Goal: Task Accomplishment & Management: Complete application form

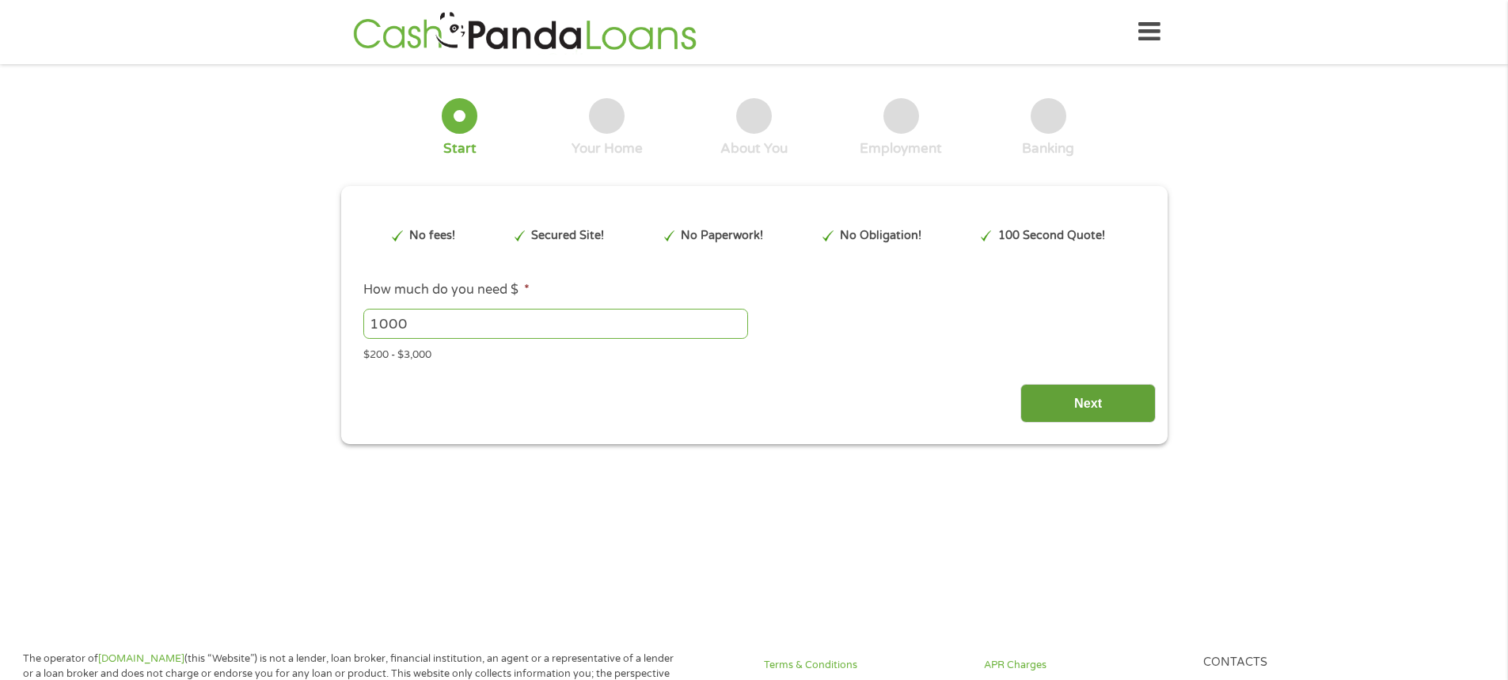
click at [1116, 395] on input "Next" at bounding box center [1088, 403] width 135 height 39
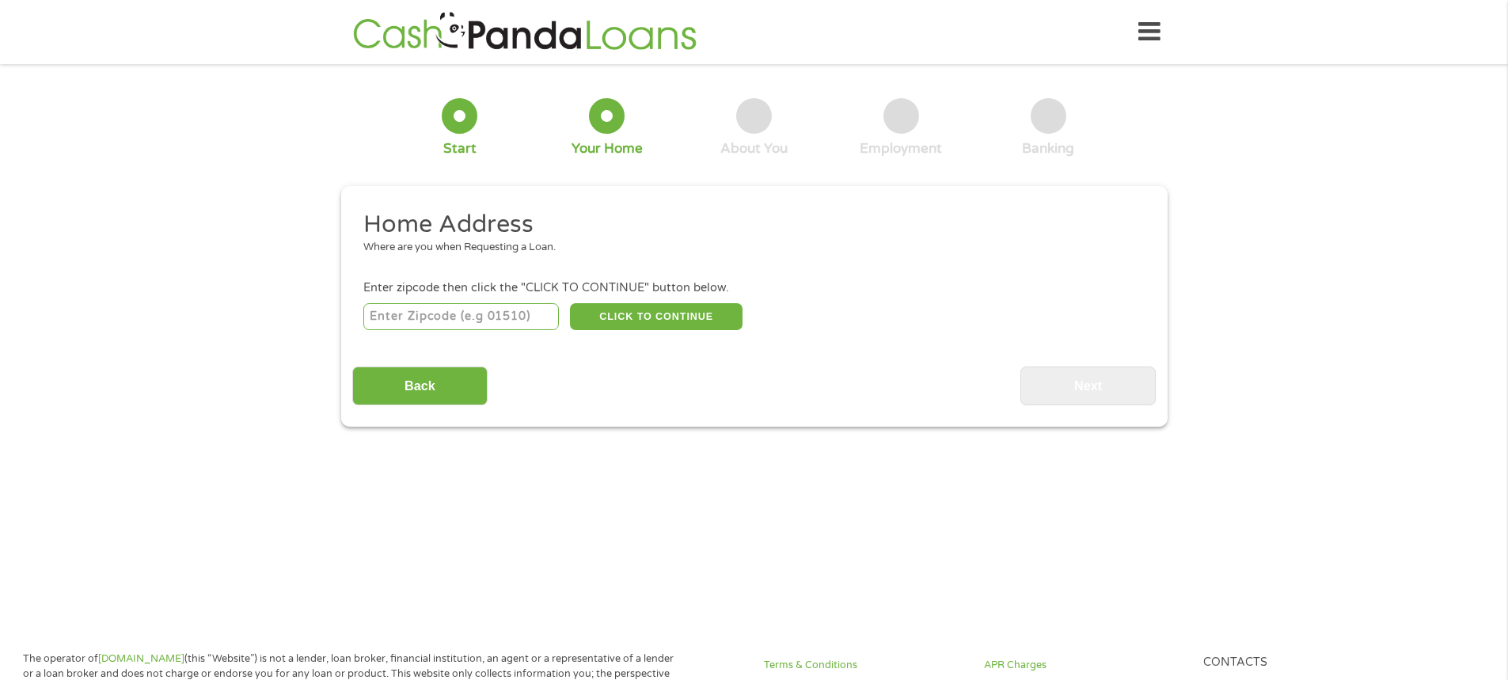
click at [440, 313] on input "number" at bounding box center [461, 316] width 196 height 27
type input "06112"
click at [455, 392] on input "Back" at bounding box center [419, 386] width 135 height 39
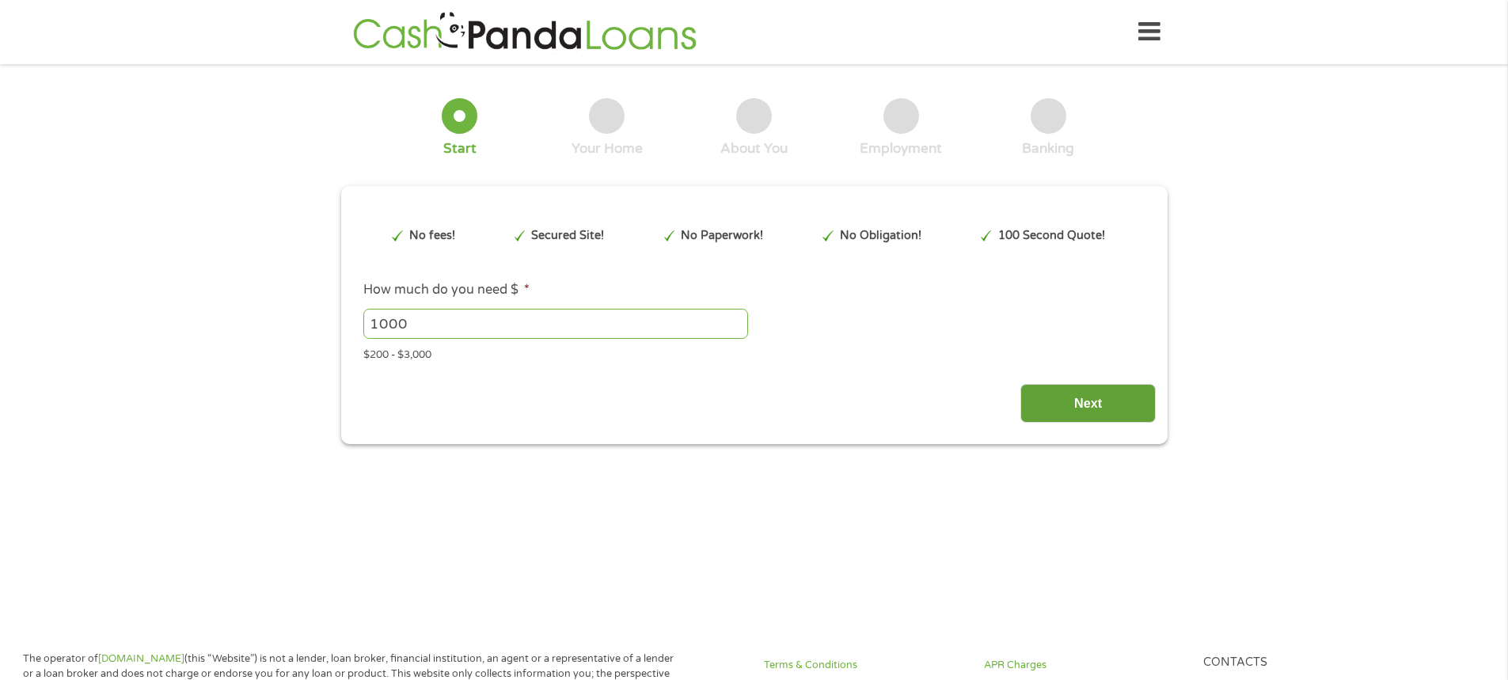
click at [1107, 403] on input "Next" at bounding box center [1088, 403] width 135 height 39
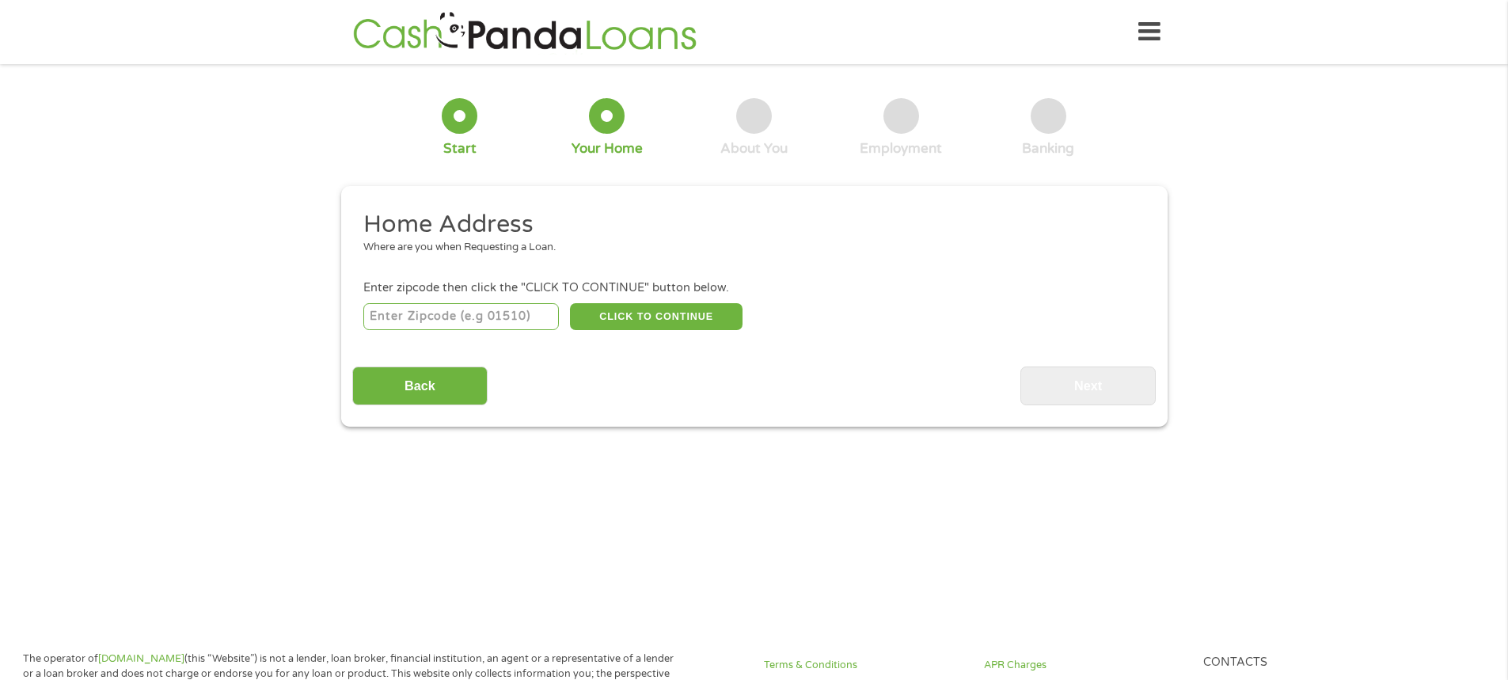
click at [501, 317] on input "number" at bounding box center [461, 316] width 196 height 27
type input "06112"
click at [653, 314] on button "CLICK TO CONTINUE" at bounding box center [656, 316] width 173 height 27
type input "06112"
type input "[GEOGRAPHIC_DATA]"
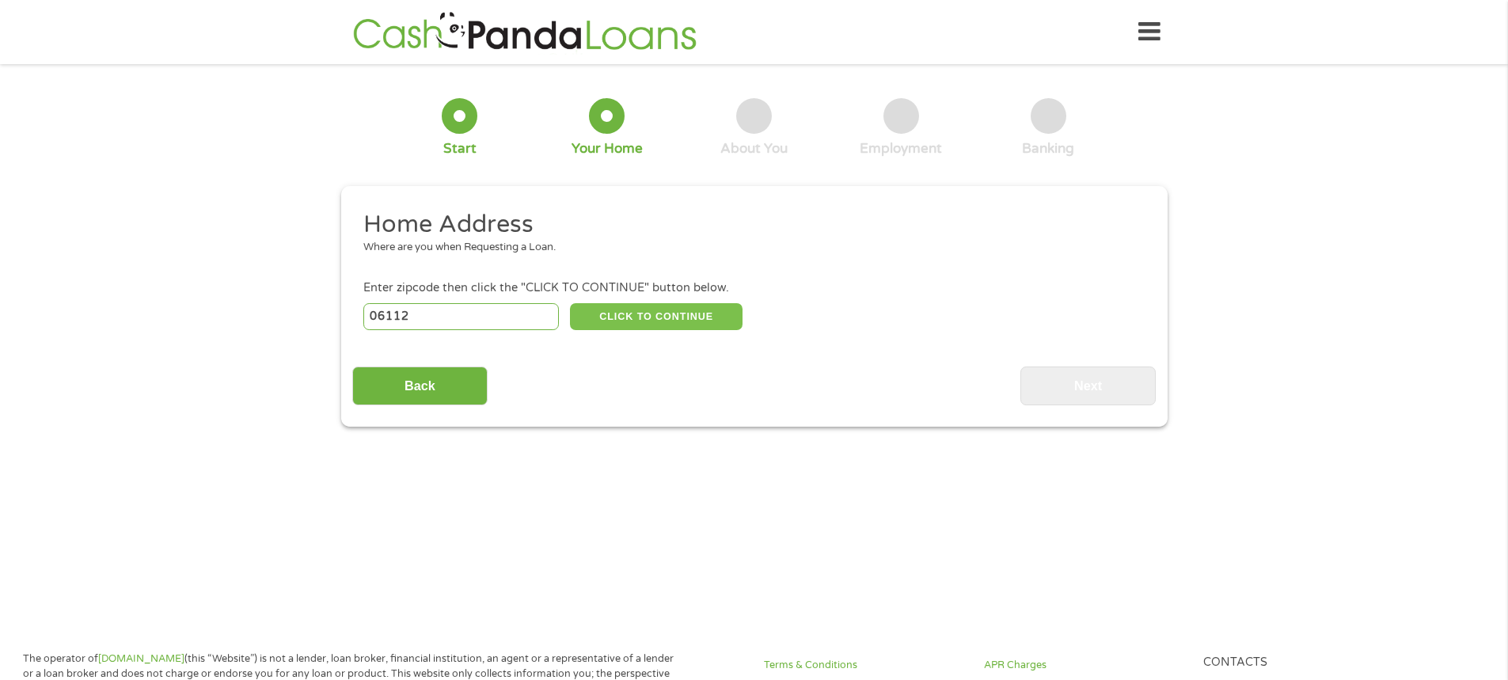
select select "[US_STATE]"
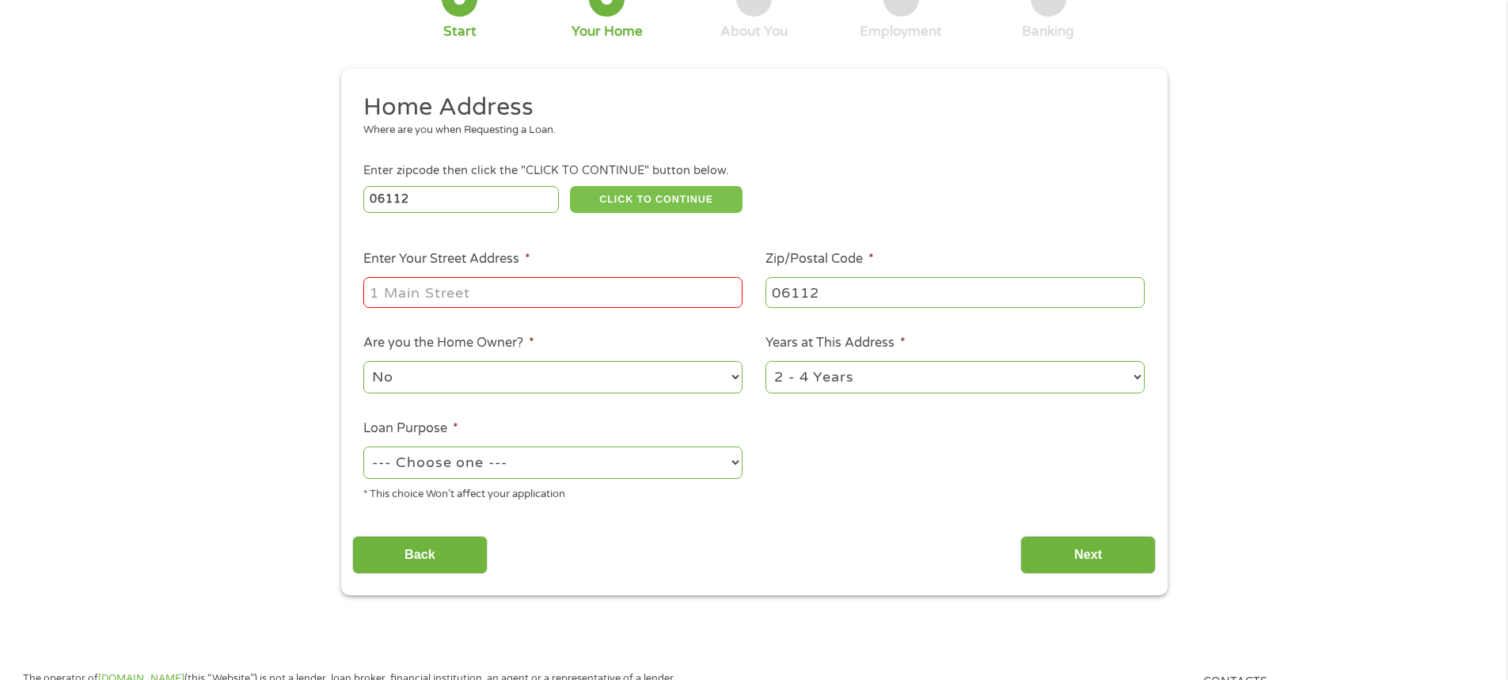
scroll to position [238, 0]
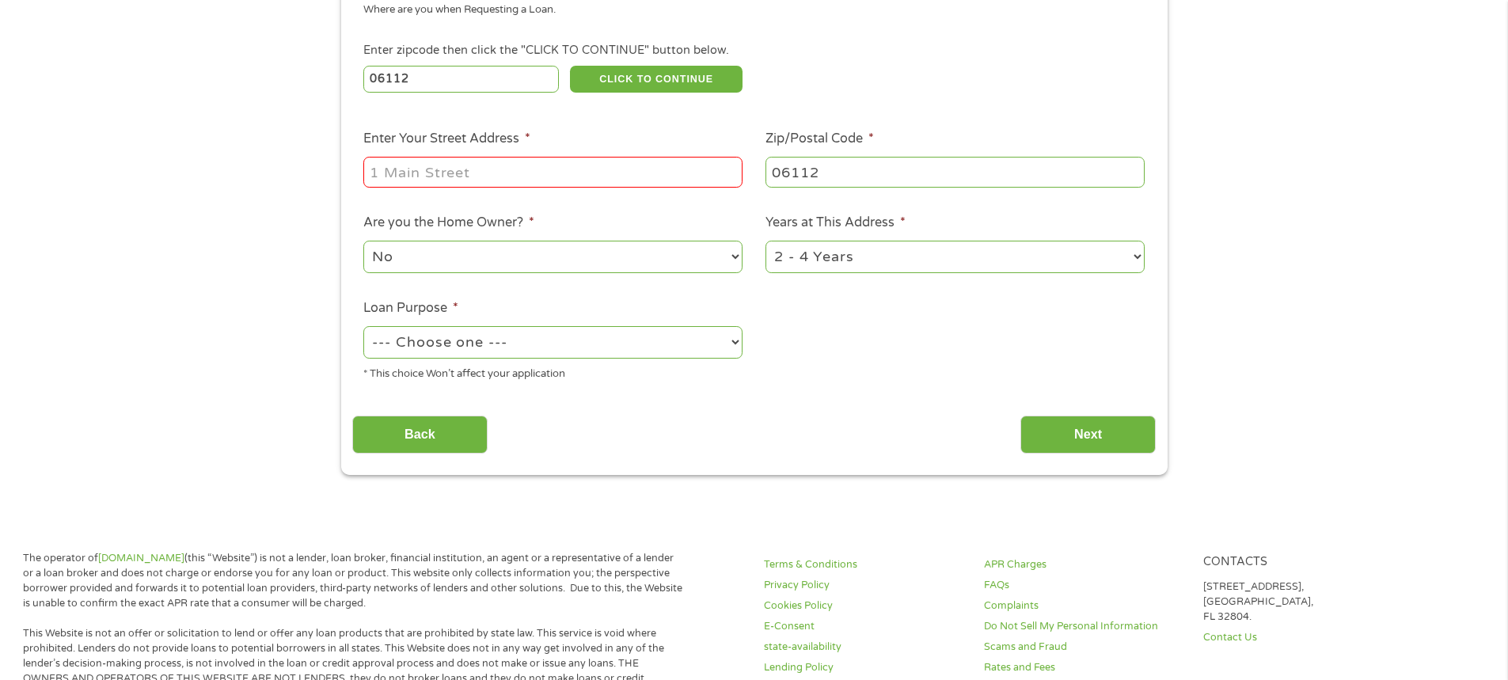
click at [1132, 258] on select "1 Year or less 1 - 2 Years 2 - 4 Years Over 4 Years" at bounding box center [955, 257] width 379 height 32
select select "60months"
click at [766, 241] on select "1 Year or less 1 - 2 Years 2 - 4 Years Over 4 Years" at bounding box center [955, 257] width 379 height 32
click at [740, 341] on select "--- Choose one --- Pay Bills Debt Consolidation Home Improvement Major Purchase…" at bounding box center [552, 342] width 379 height 32
select select "paybills"
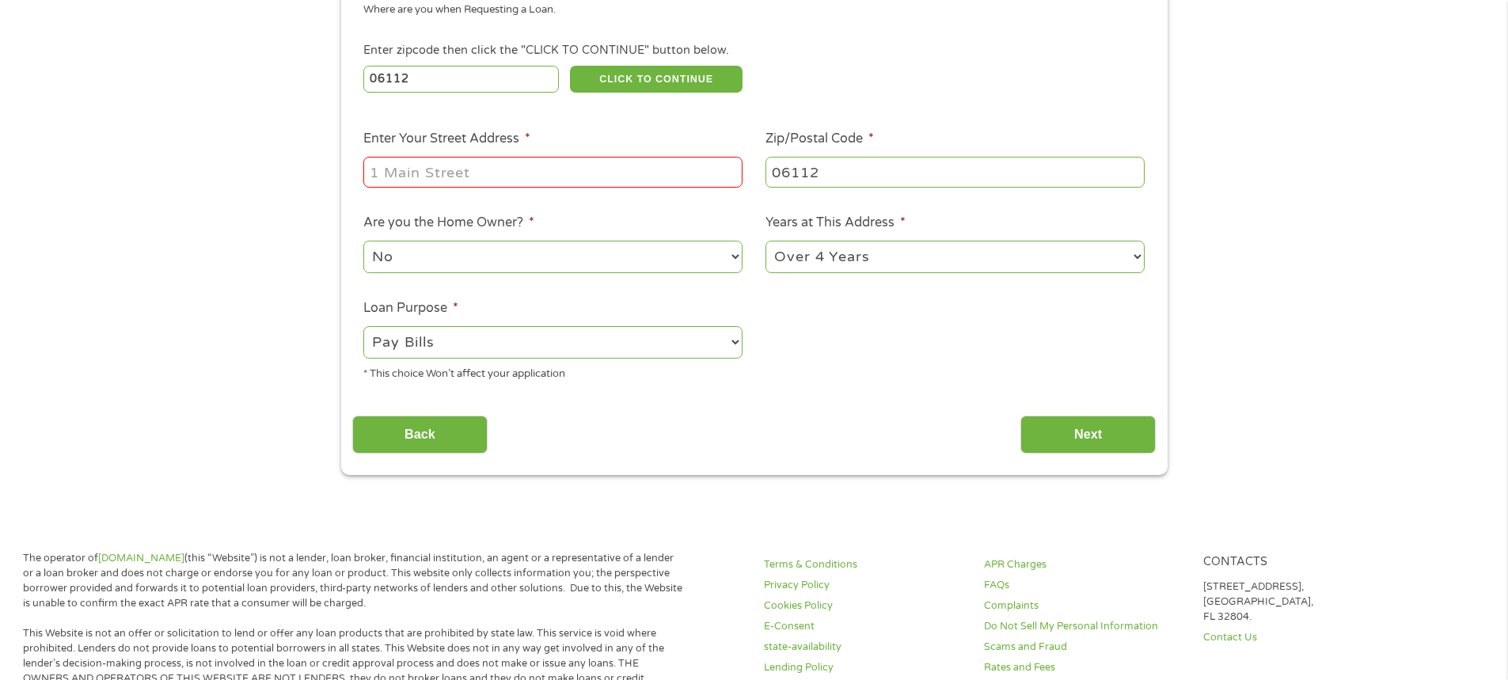
click at [363, 326] on select "--- Choose one --- Pay Bills Debt Consolidation Home Improvement Major Purchase…" at bounding box center [552, 342] width 379 height 32
click at [493, 181] on input "Enter Your Street Address *" at bounding box center [552, 172] width 379 height 30
type input "[STREET_ADDRESS]"
click at [1050, 426] on input "Next" at bounding box center [1088, 435] width 135 height 39
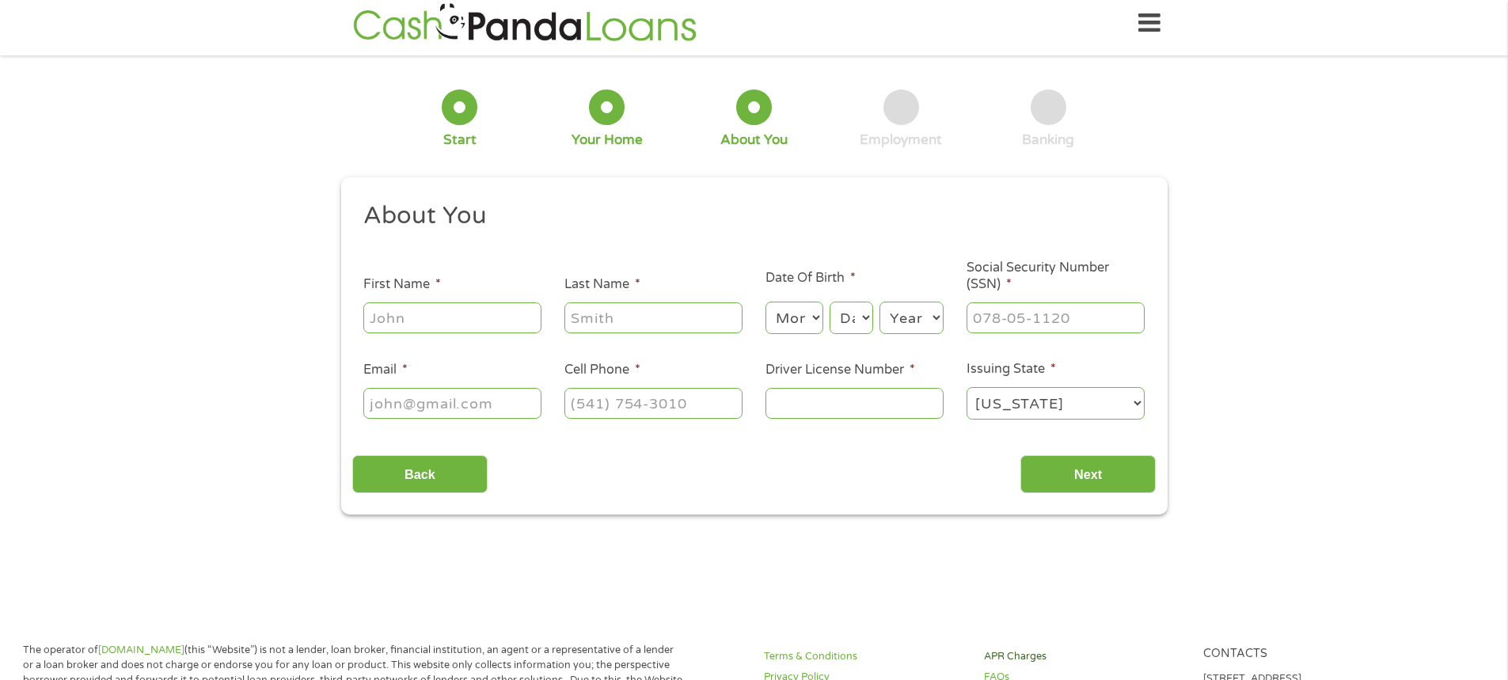
scroll to position [0, 0]
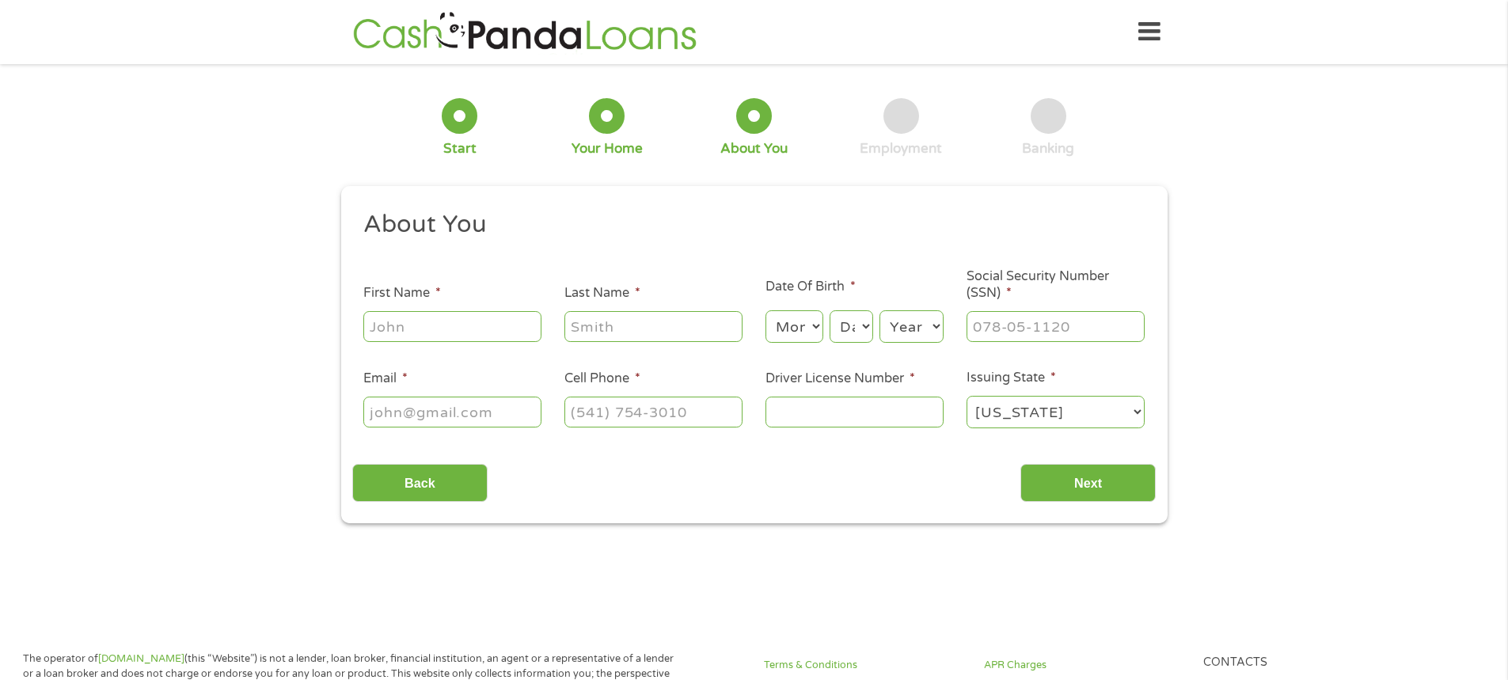
click at [419, 334] on input "First Name *" at bounding box center [452, 326] width 178 height 30
type input "[PERSON_NAME]"
click at [592, 323] on input "Last Name *" at bounding box center [654, 326] width 178 height 30
type input "[PERSON_NAME]"
click at [373, 323] on input "[PERSON_NAME]" at bounding box center [452, 326] width 178 height 30
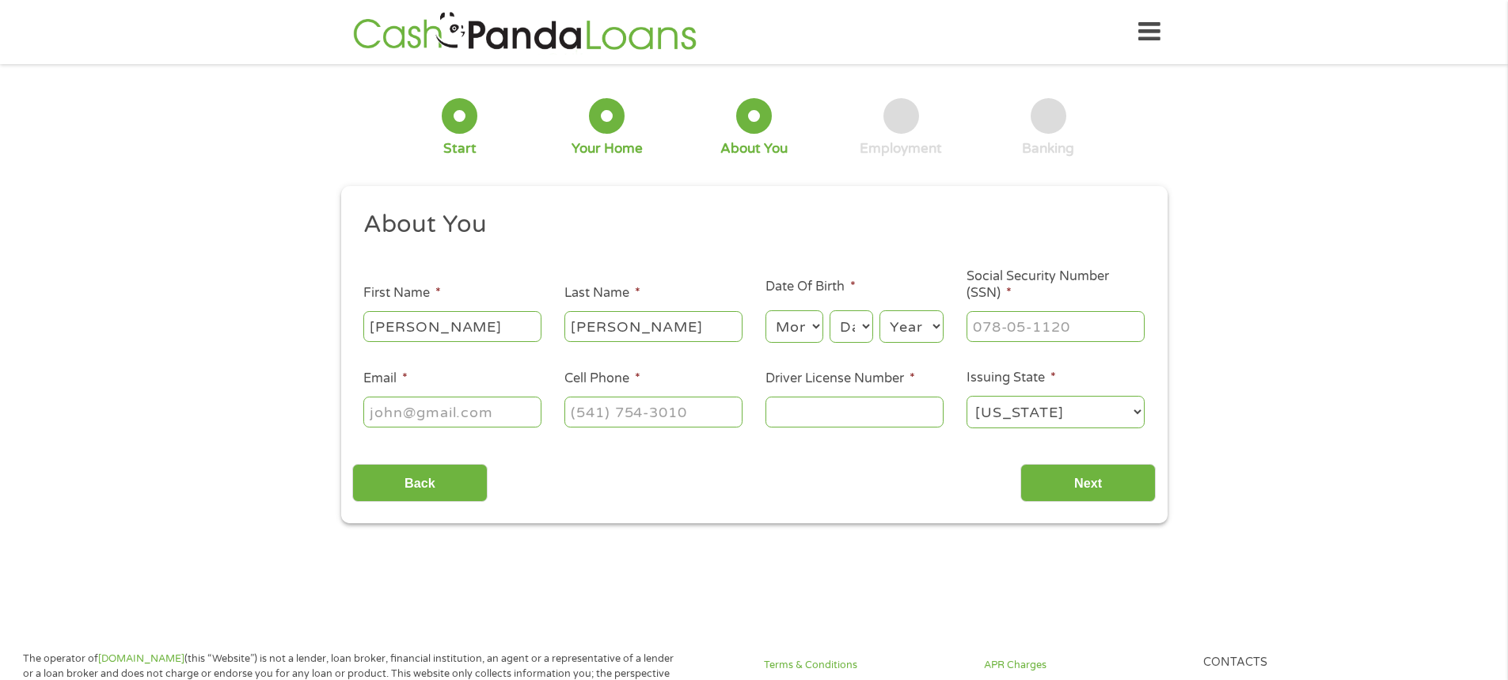
type input "[PERSON_NAME]"
click at [815, 322] on select "Month 1 2 3 4 5 6 7 8 9 10 11 12" at bounding box center [795, 326] width 58 height 32
select select "7"
click at [766, 310] on select "Month 1 2 3 4 5 6 7 8 9 10 11 12" at bounding box center [795, 326] width 58 height 32
click at [870, 325] on select "Day 1 2 3 4 5 6 7 8 9 10 11 12 13 14 15 16 17 18 19 20 21 22 23 24 25 26 27 28 …" at bounding box center [851, 326] width 43 height 32
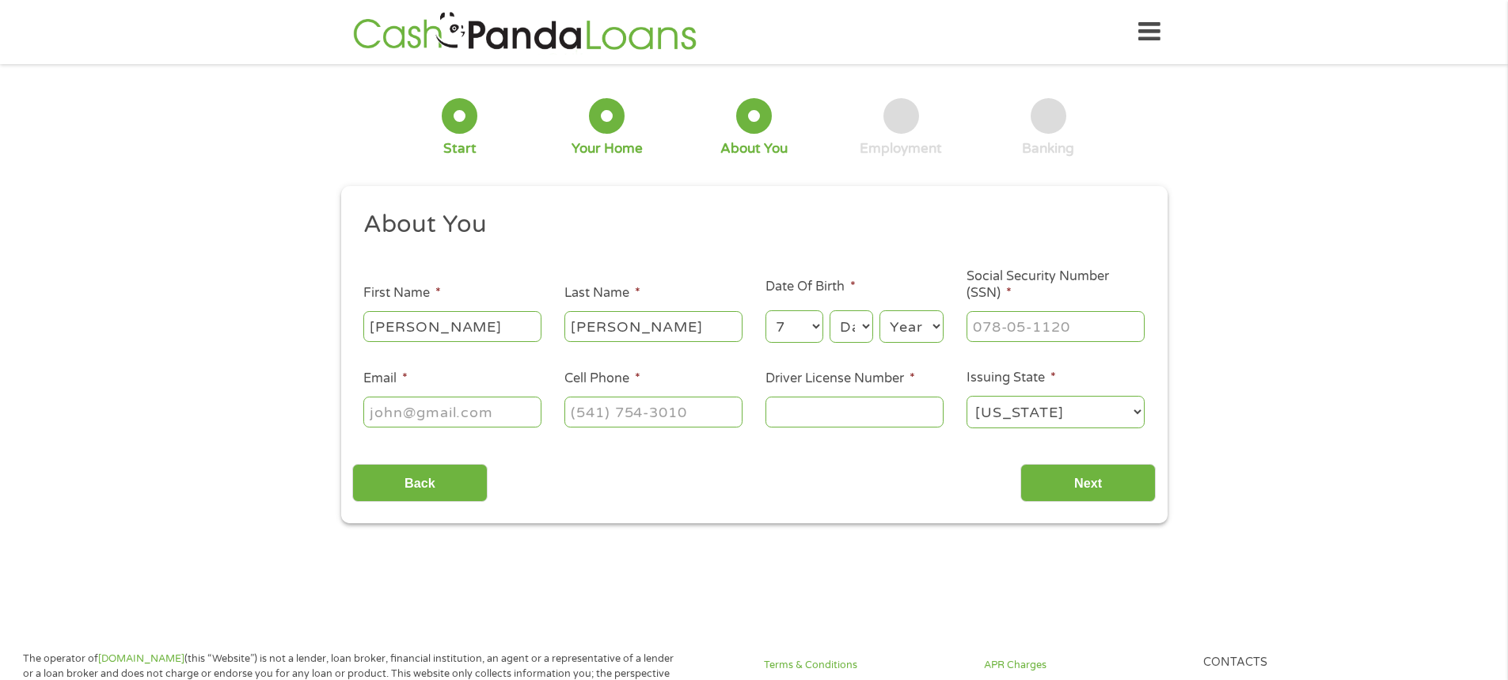
select select "25"
click at [830, 310] on select "Day 1 2 3 4 5 6 7 8 9 10 11 12 13 14 15 16 17 18 19 20 21 22 23 24 25 26 27 28 …" at bounding box center [851, 326] width 43 height 32
click at [935, 322] on select "Year [DATE] 2006 2005 2004 2003 2002 2001 2000 1999 1998 1997 1996 1995 1994 19…" at bounding box center [912, 326] width 64 height 32
select select "1974"
click at [880, 310] on select "Year [DATE] 2006 2005 2004 2003 2002 2001 2000 1999 1998 1997 1996 1995 1994 19…" at bounding box center [912, 326] width 64 height 32
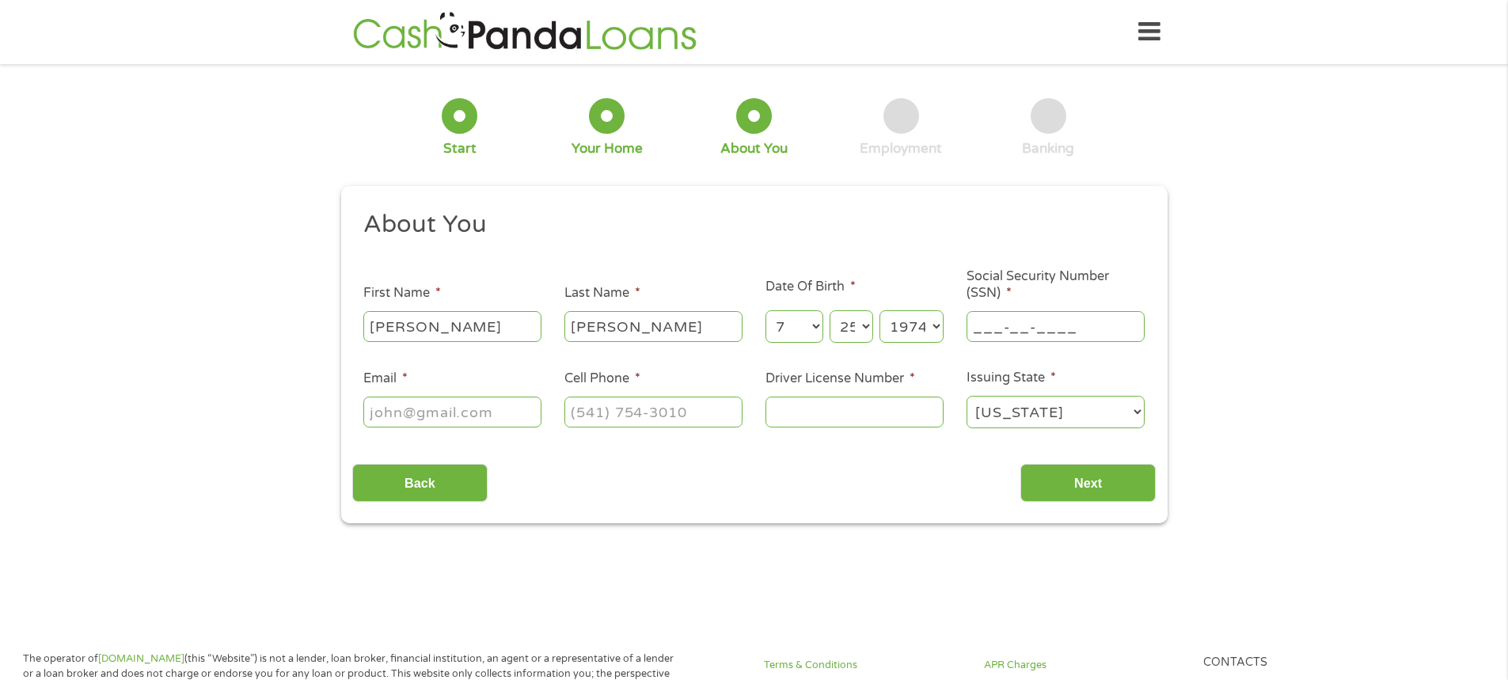
click at [1030, 323] on input "___-__-____" at bounding box center [1056, 326] width 178 height 30
type input "047-64-0739"
click at [405, 404] on input "Email *" at bounding box center [452, 412] width 178 height 30
type input "[EMAIL_ADDRESS][DOMAIN_NAME]"
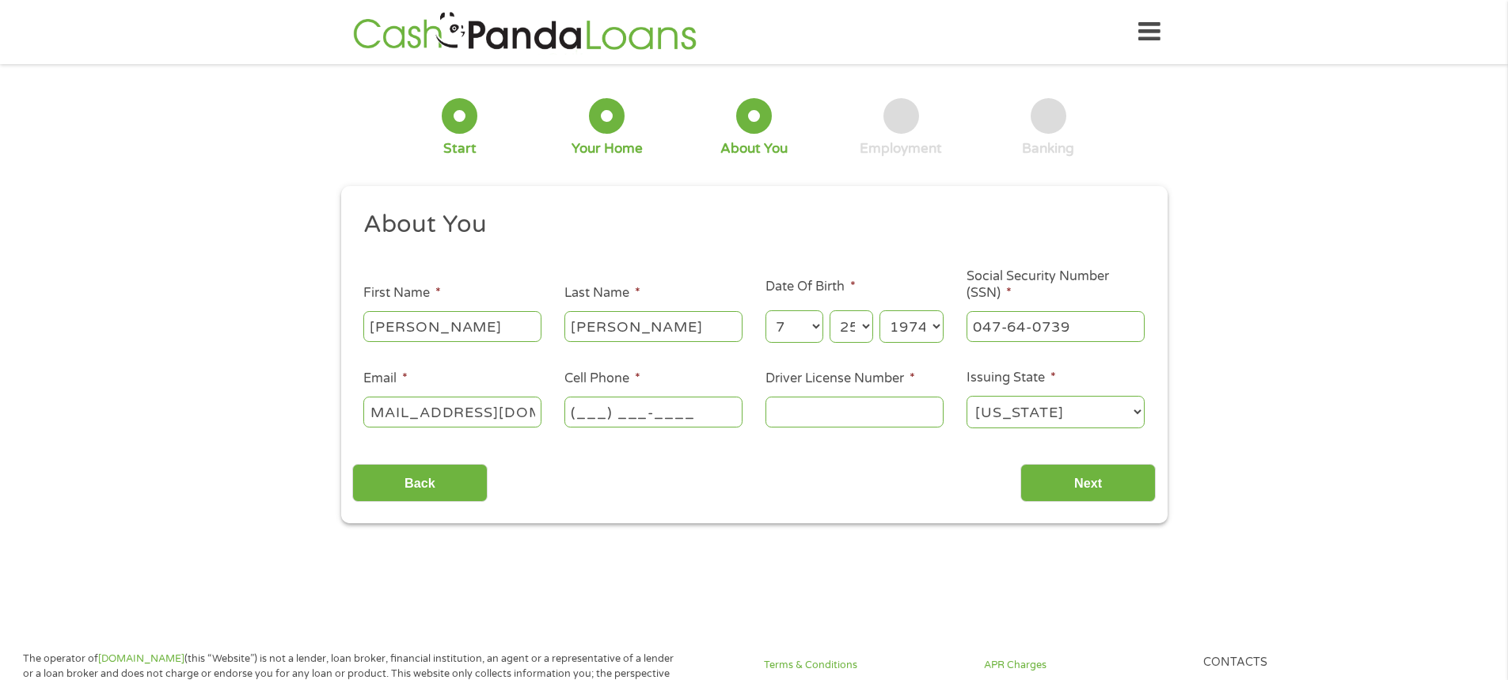
scroll to position [0, 0]
click at [591, 413] on input "(___) ___-____" at bounding box center [654, 412] width 178 height 30
type input "[PHONE_NUMBER]"
click at [802, 410] on input "Driver License Number *" at bounding box center [855, 412] width 178 height 30
type input "196748269"
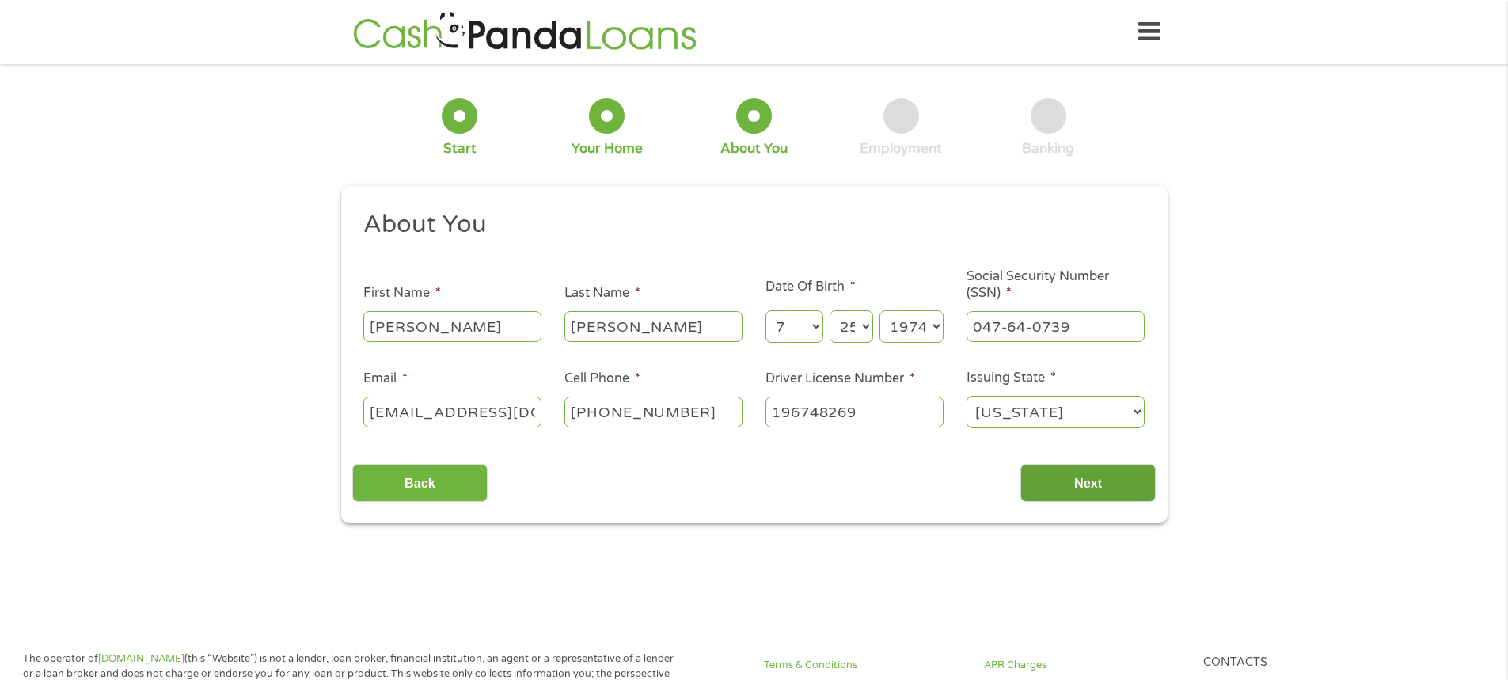
click at [1120, 492] on input "Next" at bounding box center [1088, 483] width 135 height 39
click at [1105, 478] on input "Next" at bounding box center [1088, 483] width 135 height 39
click at [1094, 481] on input "Next" at bounding box center [1088, 483] width 135 height 39
click at [1079, 493] on input "Next" at bounding box center [1088, 483] width 135 height 39
click at [1079, 472] on input "Next" at bounding box center [1088, 483] width 135 height 39
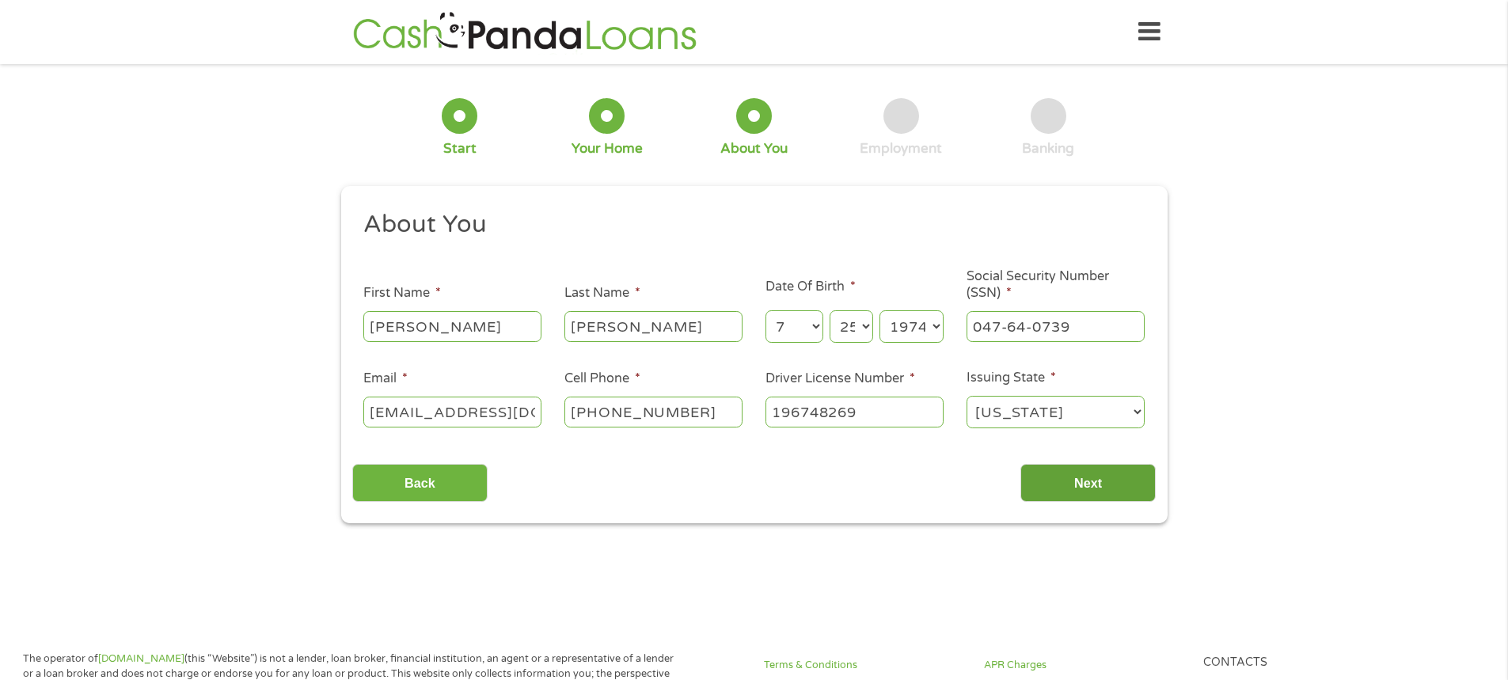
click at [1080, 476] on input "Next" at bounding box center [1088, 483] width 135 height 39
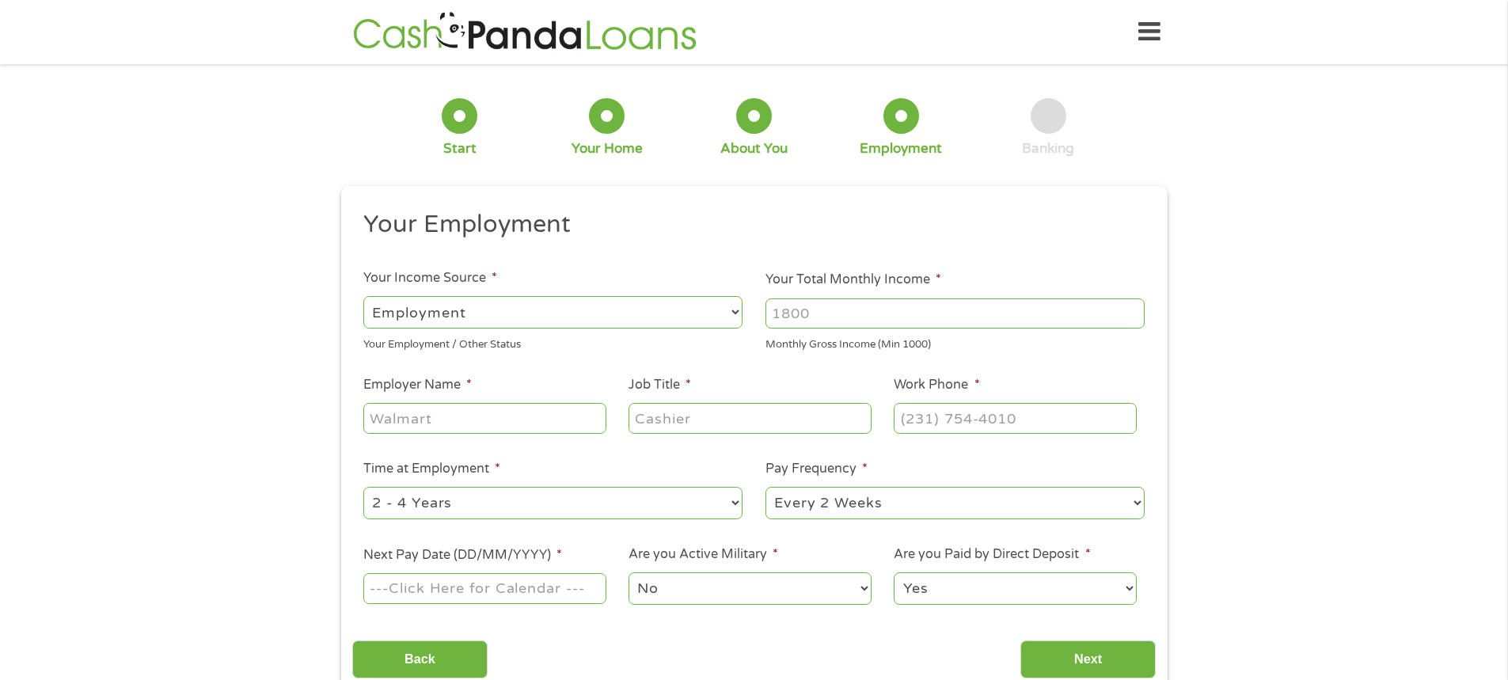
click at [790, 313] on input "Your Total Monthly Income *" at bounding box center [955, 314] width 379 height 30
type input "3800"
click at [421, 417] on input "Employer Name *" at bounding box center [484, 418] width 242 height 30
type input "Manchester Public Schools"
click at [648, 424] on input "Job Title *" at bounding box center [750, 418] width 242 height 30
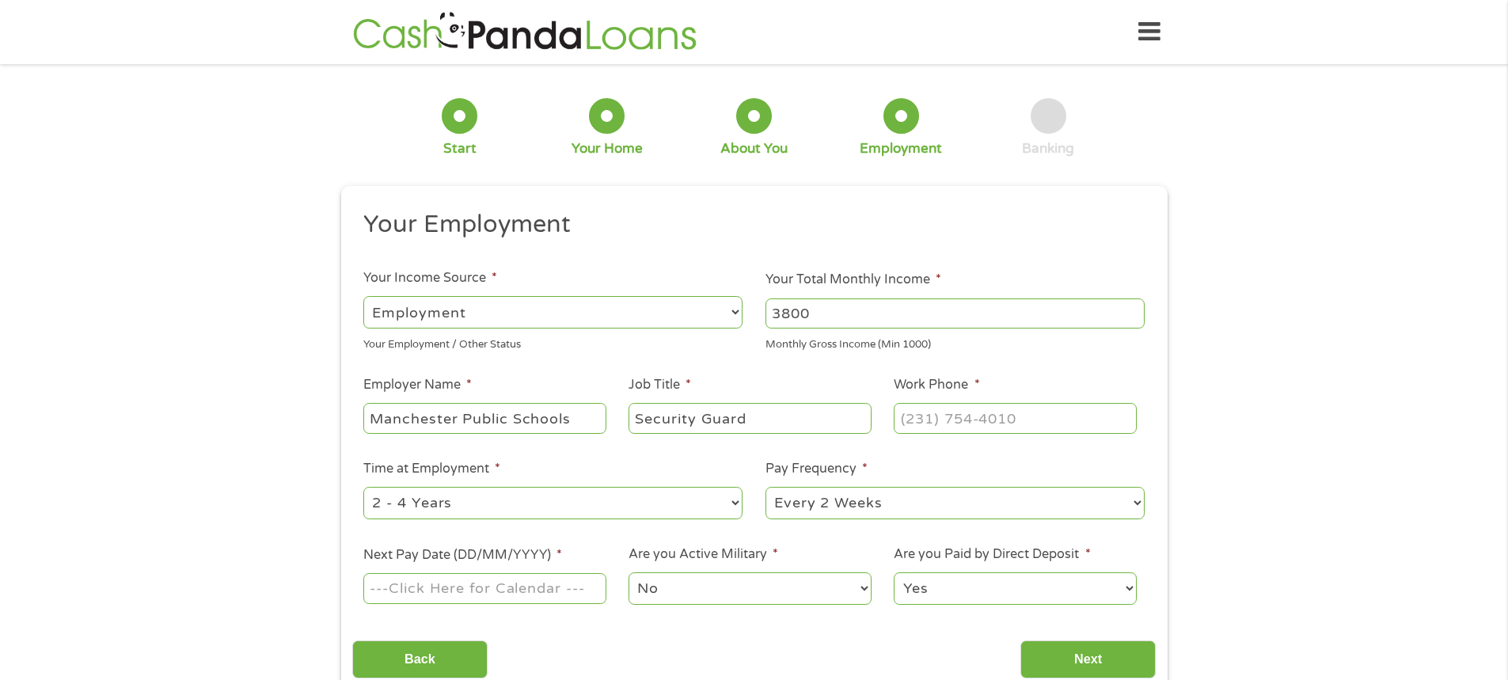
type input "Security Guard"
click at [995, 418] on input "(___) ___-____" at bounding box center [1015, 418] width 242 height 30
type input "[PHONE_NUMBER]"
click at [570, 584] on input "Next Pay Date (DD/MM/YYYY) *" at bounding box center [484, 588] width 242 height 30
type input "[DATE]"
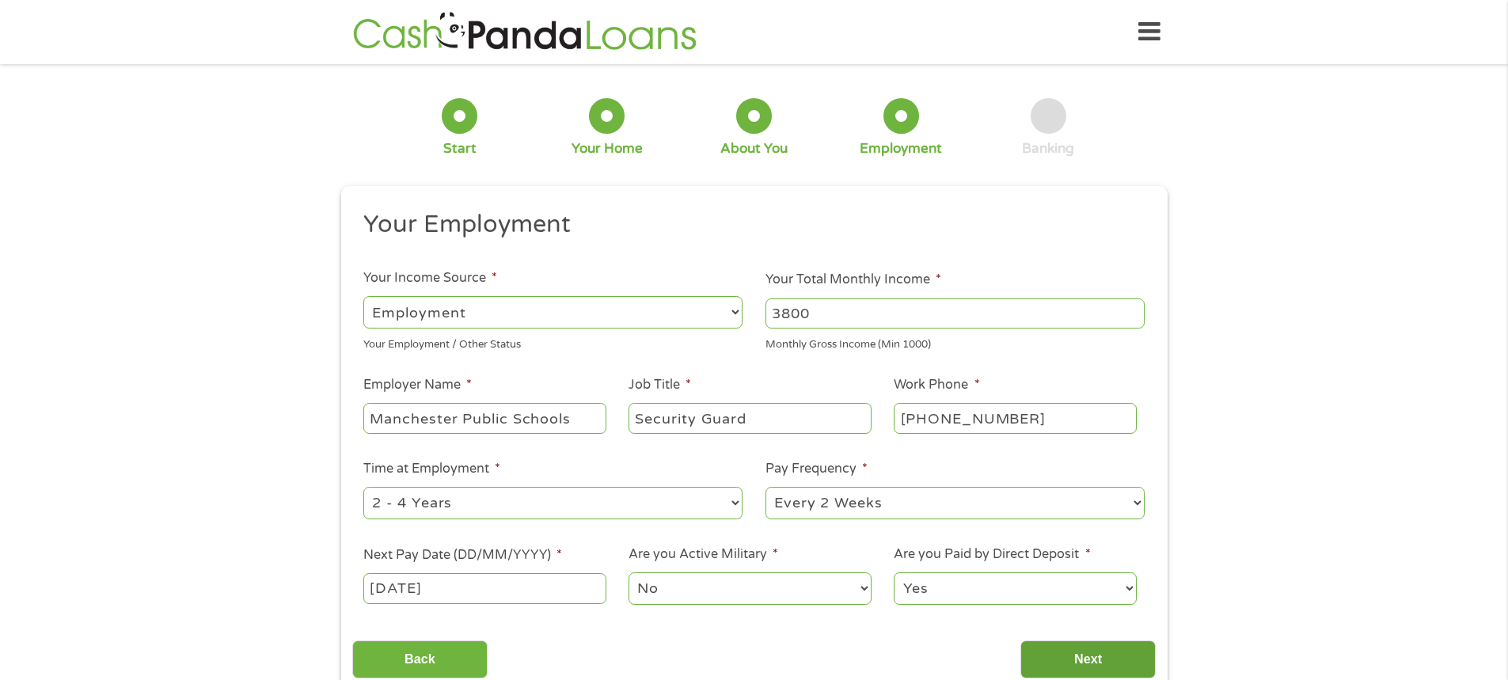
click at [1081, 657] on input "Next" at bounding box center [1088, 660] width 135 height 39
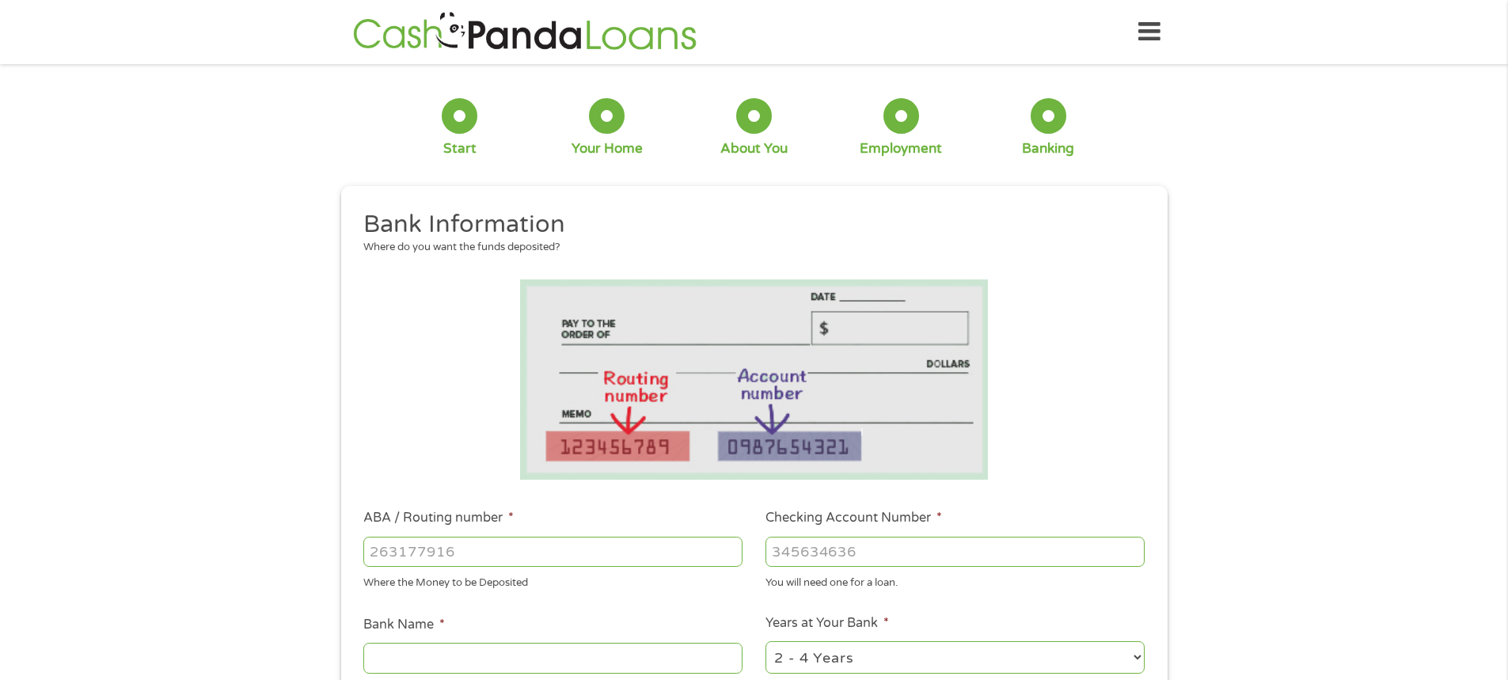
click at [377, 559] on input "ABA / Routing number *" at bounding box center [552, 552] width 379 height 30
type input "221970443"
type input "STERLING NATIONAL BANK"
type input "221970443"
click at [801, 556] on input "Checking Account Number *" at bounding box center [955, 552] width 379 height 30
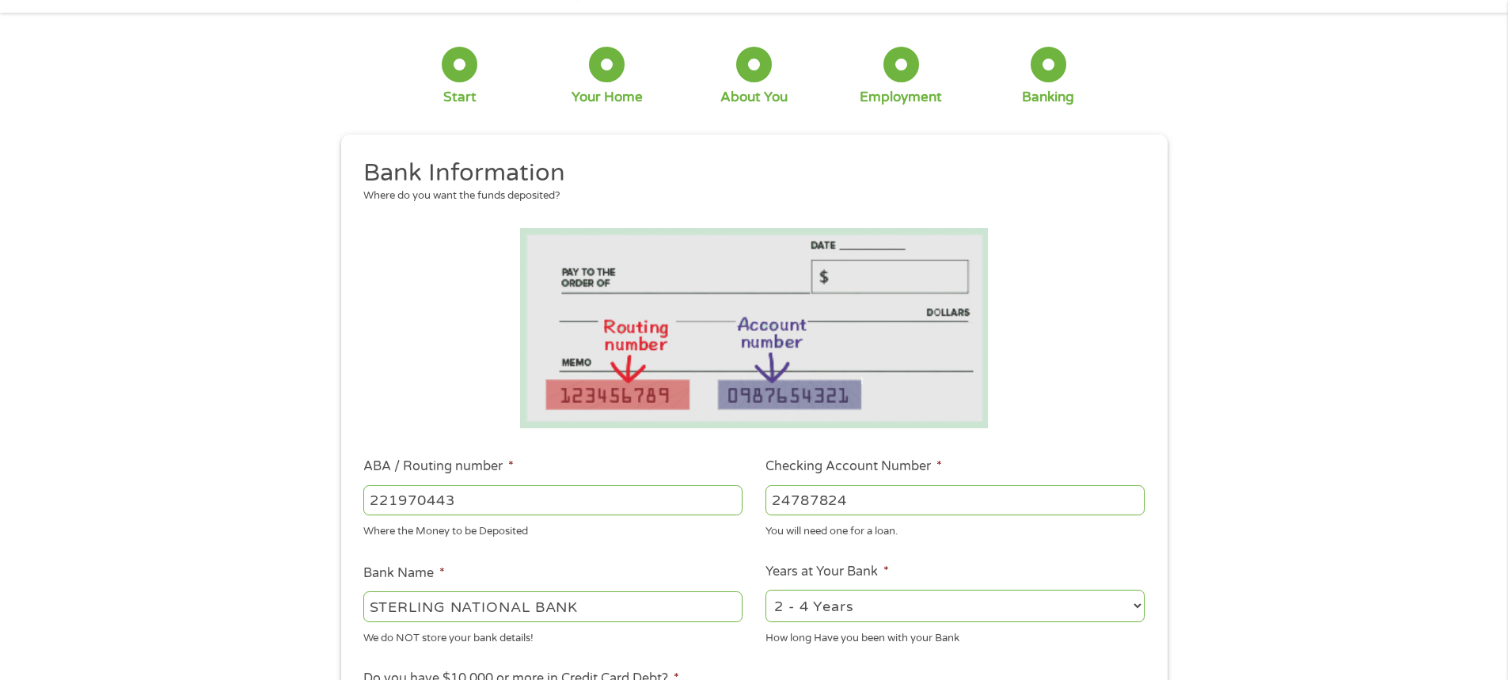
scroll to position [158, 0]
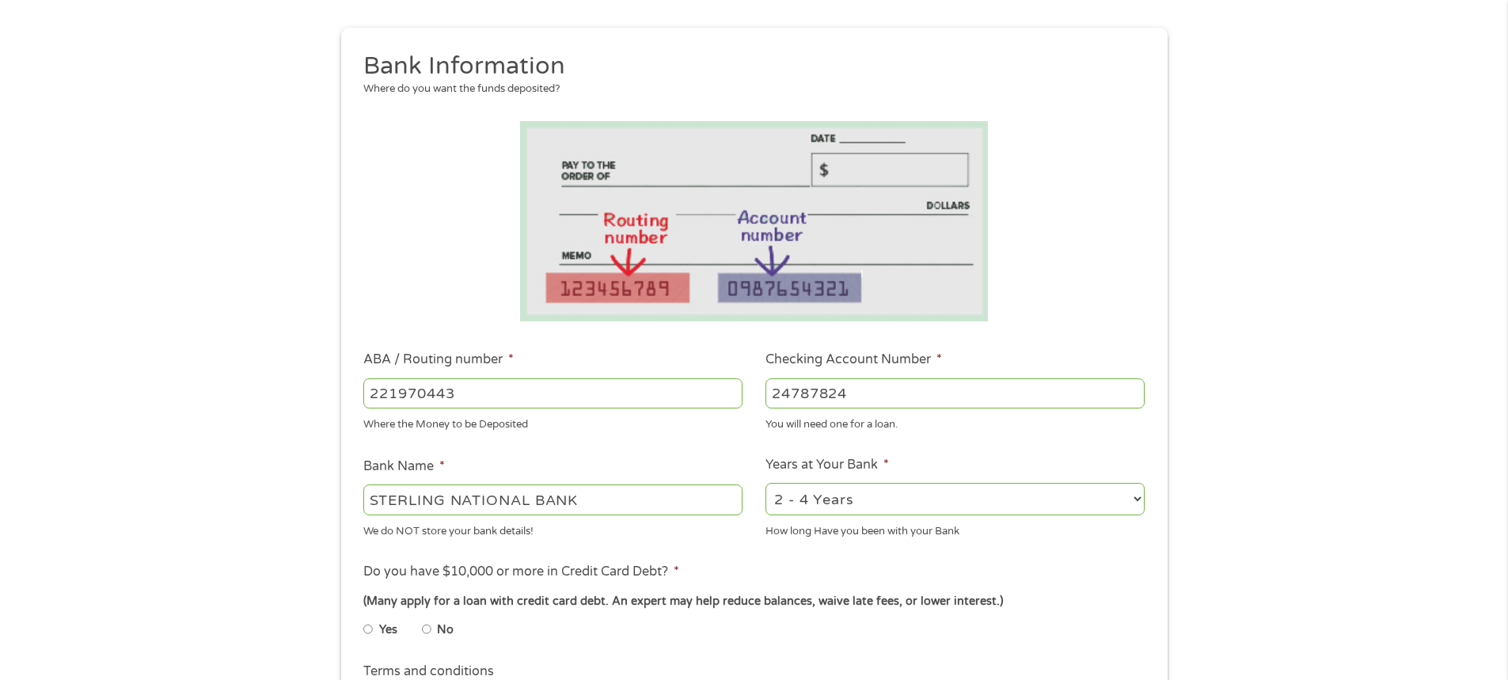
type input "24787824"
click at [1147, 498] on li "Years at Your Bank * 2 - 4 Years 6 - 12 Months 1 - 2 Years Over 4 Years How lon…" at bounding box center [956, 497] width 402 height 84
click at [1139, 495] on select "2 - 4 Years 6 - 12 Months 1 - 2 Years Over 4 Years" at bounding box center [955, 499] width 379 height 32
select select "60months"
click at [766, 483] on select "2 - 4 Years 6 - 12 Months 1 - 2 Years Over 4 Years" at bounding box center [955, 499] width 379 height 32
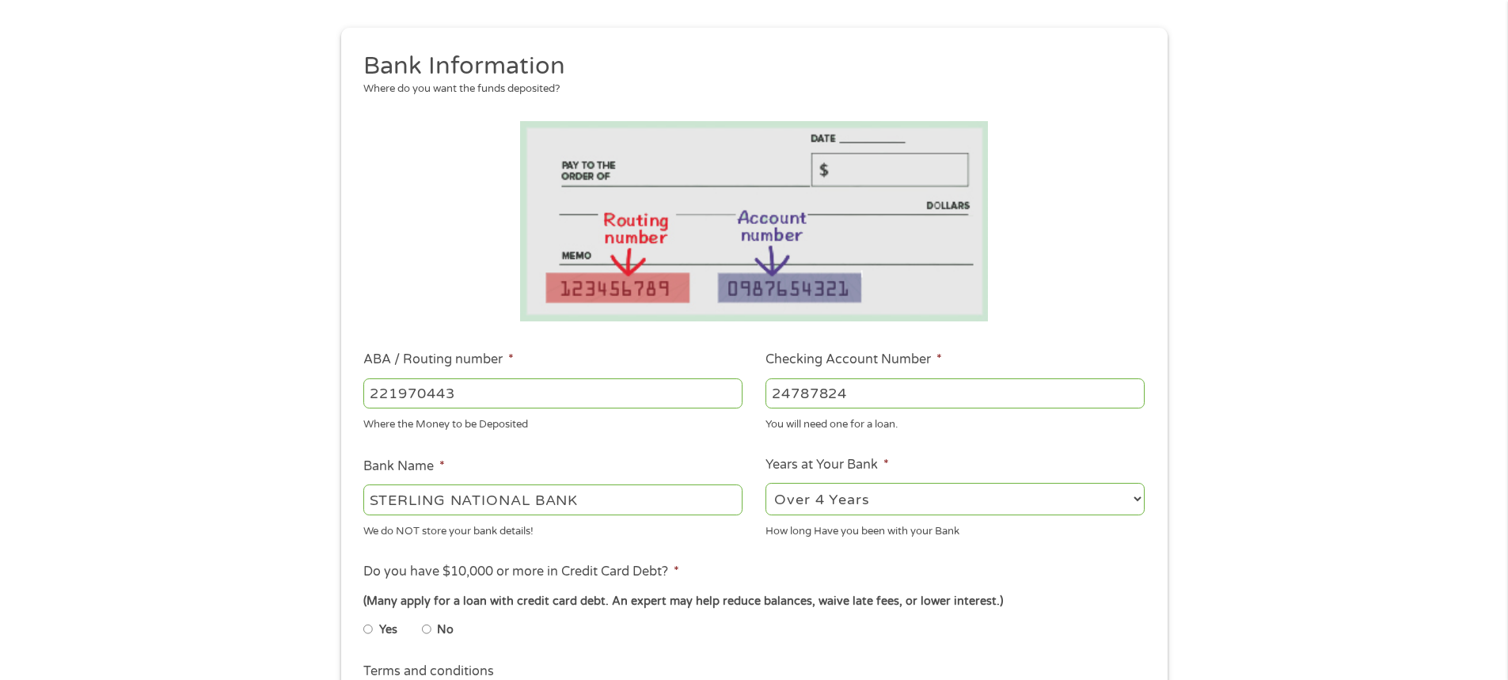
click at [425, 627] on input "No" at bounding box center [427, 629] width 10 height 25
radio input "true"
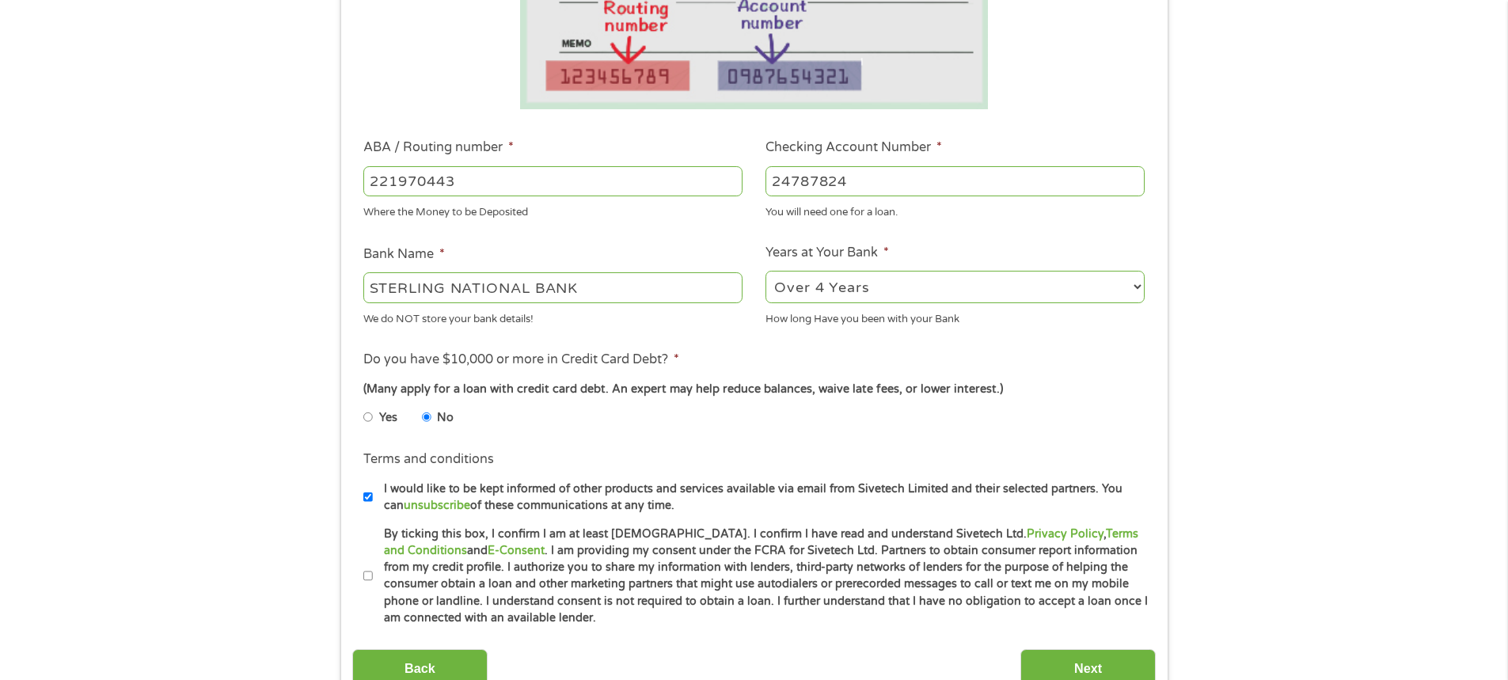
scroll to position [396, 0]
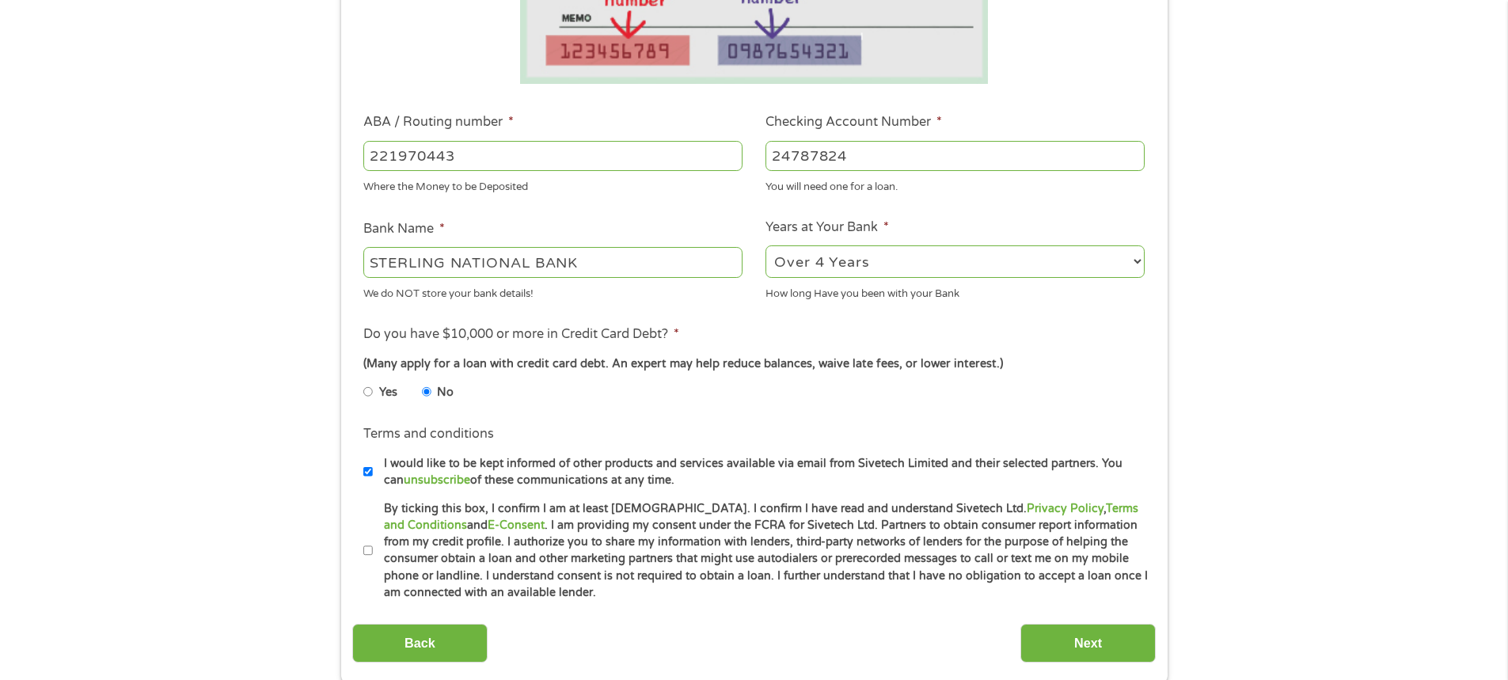
click at [369, 473] on input "I would like to be kept informed of other products and services available via e…" at bounding box center [368, 471] width 10 height 25
checkbox input "false"
click at [365, 550] on input "By ticking this box, I confirm I am at least [DEMOGRAPHIC_DATA]. I confirm I ha…" at bounding box center [368, 550] width 10 height 25
checkbox input "true"
click at [1125, 645] on input "Next" at bounding box center [1088, 643] width 135 height 39
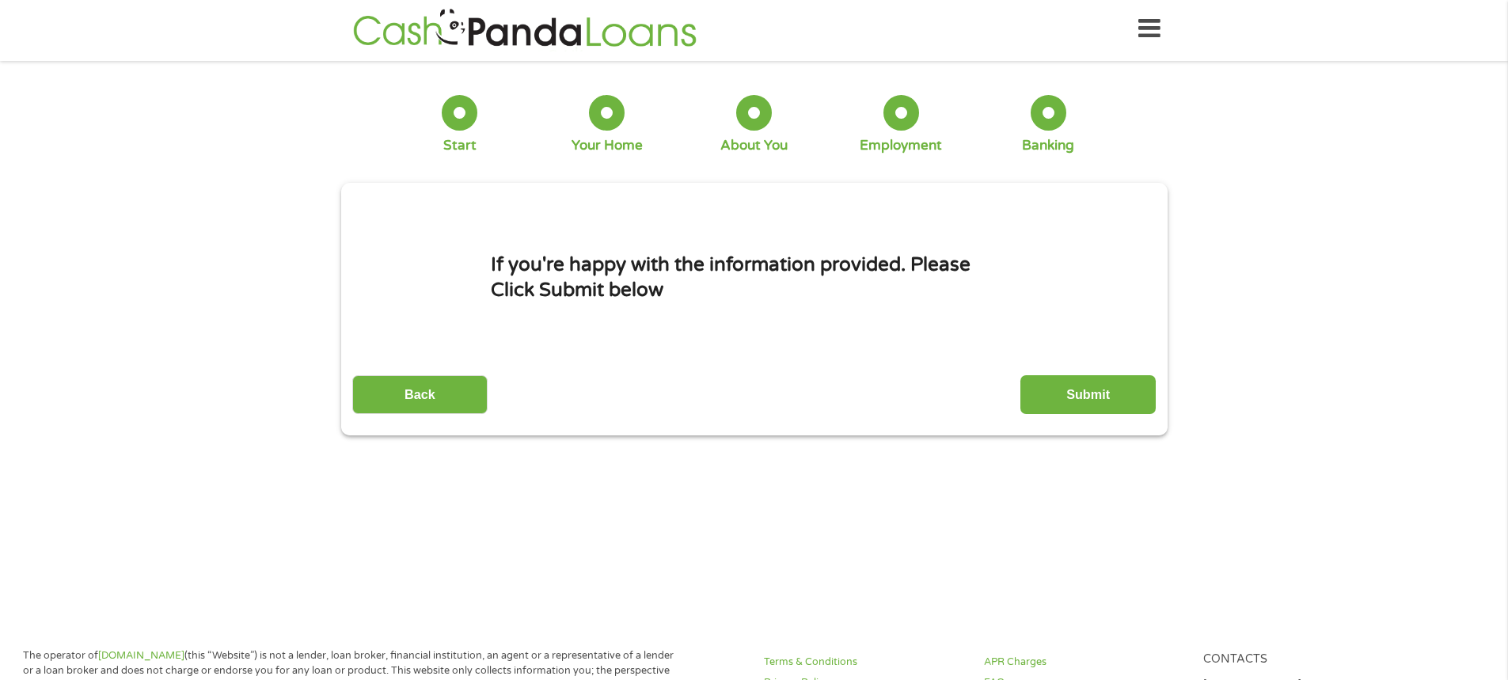
scroll to position [0, 0]
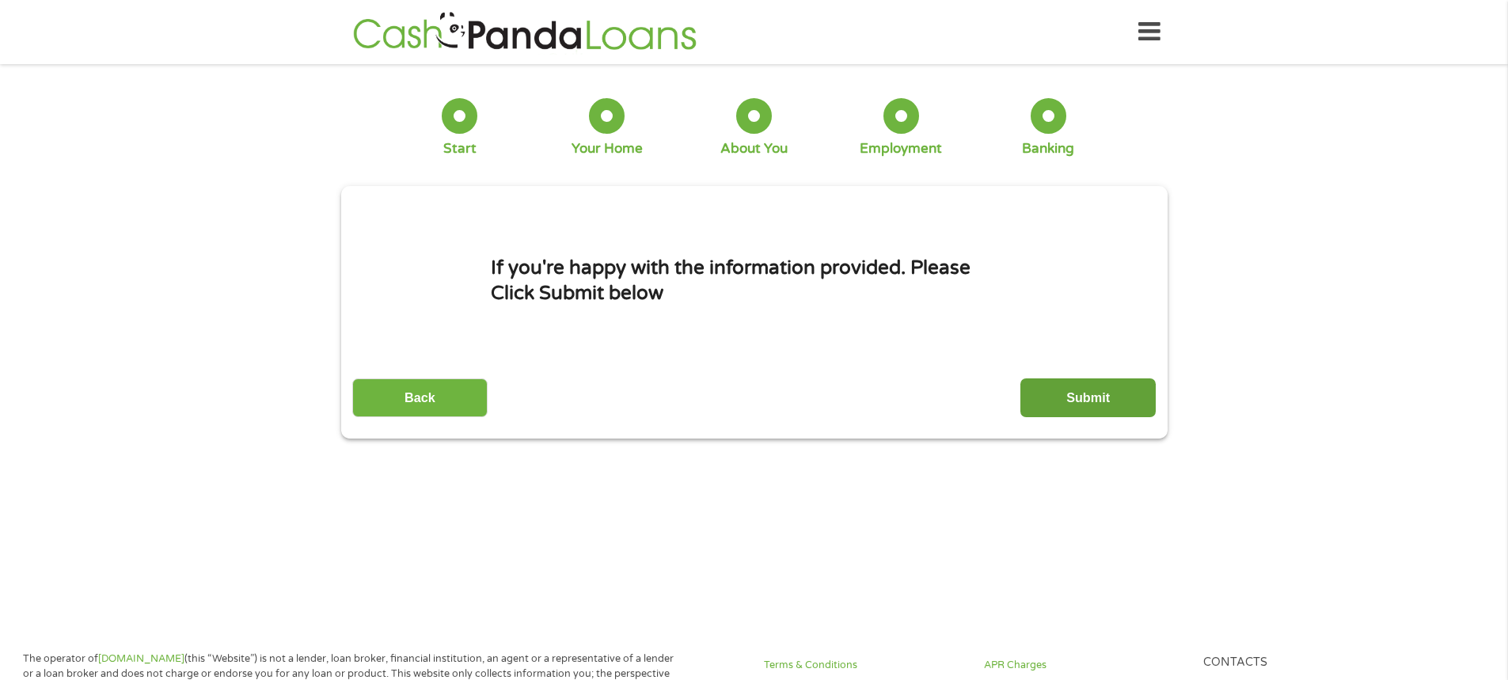
click at [1117, 390] on input "Submit" at bounding box center [1088, 398] width 135 height 39
